Goal: Task Accomplishment & Management: Use online tool/utility

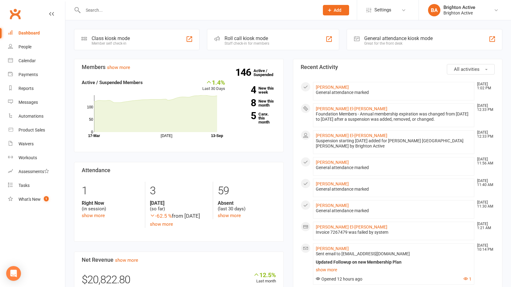
click at [401, 39] on div "General attendance kiosk mode" at bounding box center [398, 38] width 68 height 6
